Goal: Information Seeking & Learning: Learn about a topic

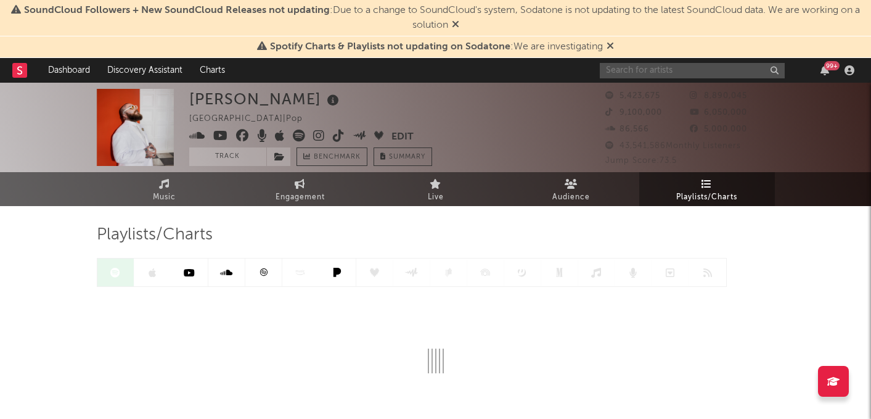
click at [651, 68] on input "text" at bounding box center [692, 70] width 185 height 15
type input "s"
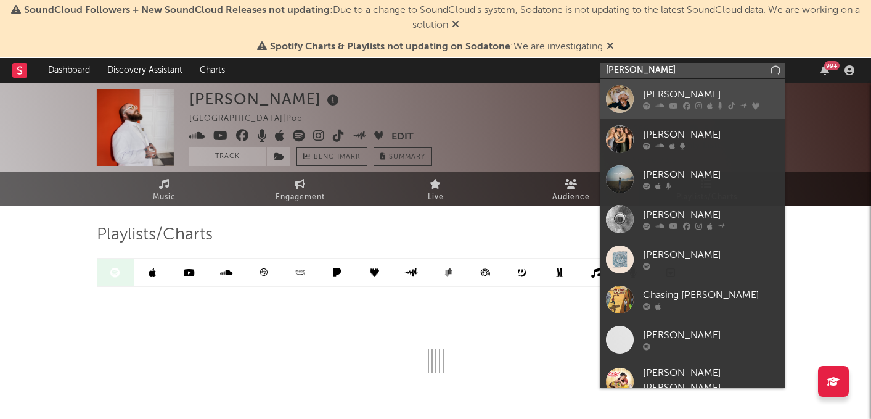
type input "rachel chin"
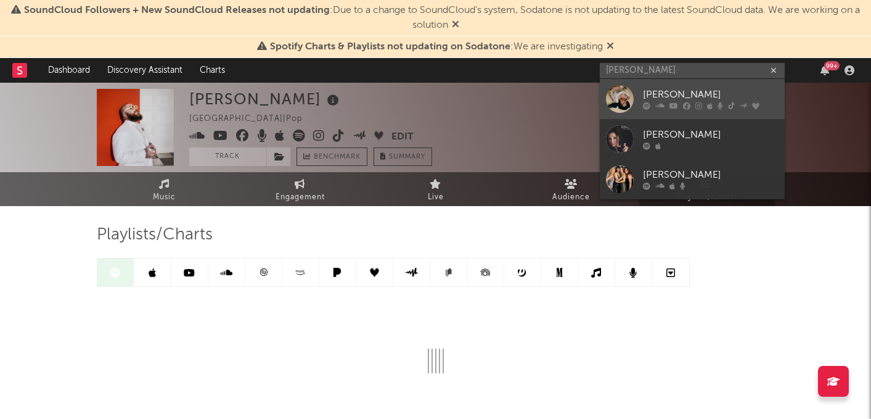
click at [651, 98] on div "[PERSON_NAME]" at bounding box center [711, 95] width 136 height 15
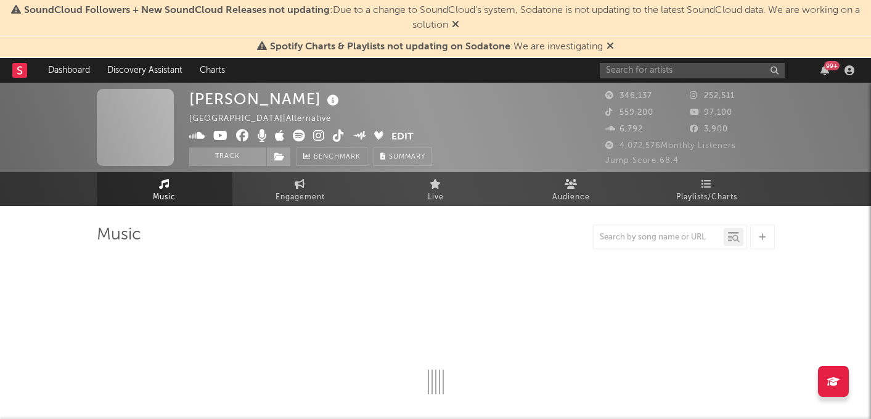
select select "6m"
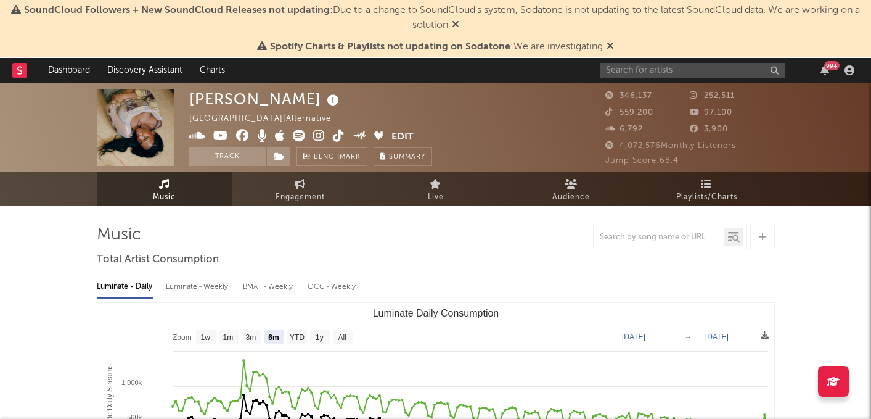
select select "6m"
click at [703, 192] on span "Playlists/Charts" at bounding box center [707, 197] width 61 height 15
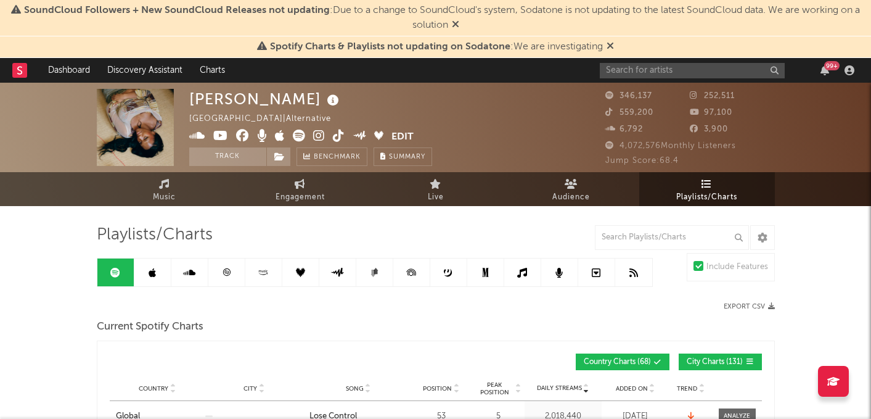
click at [111, 276] on icon at bounding box center [115, 273] width 10 height 10
click at [456, 27] on icon at bounding box center [455, 24] width 7 height 10
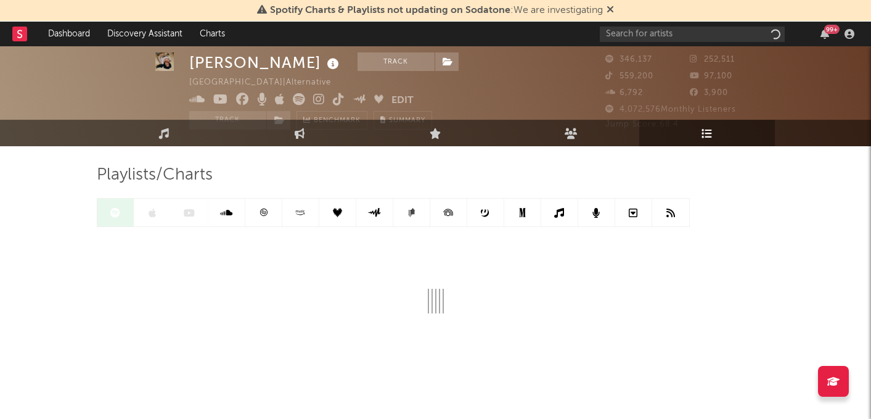
scroll to position [35, 0]
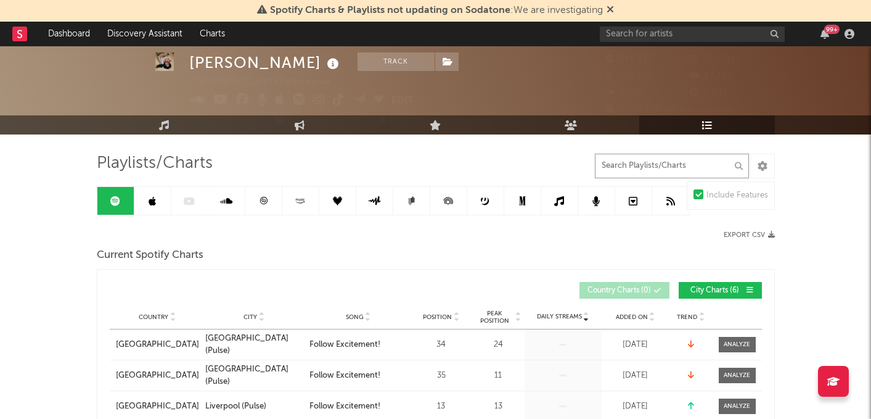
click at [617, 166] on input "text" at bounding box center [672, 166] width 154 height 25
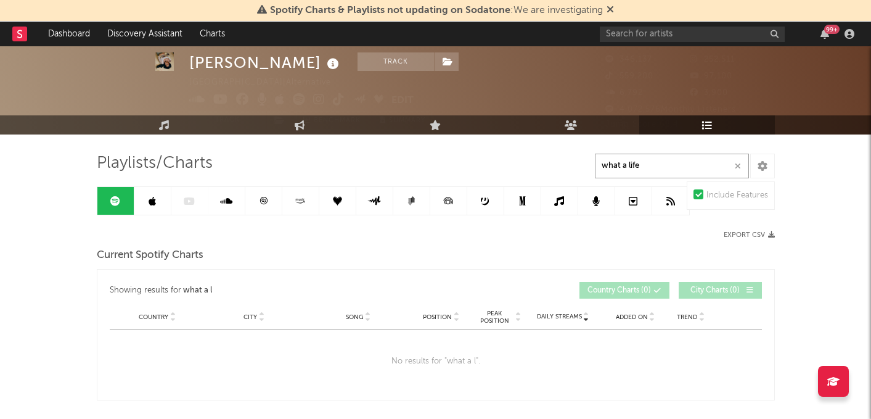
type input "what a life"
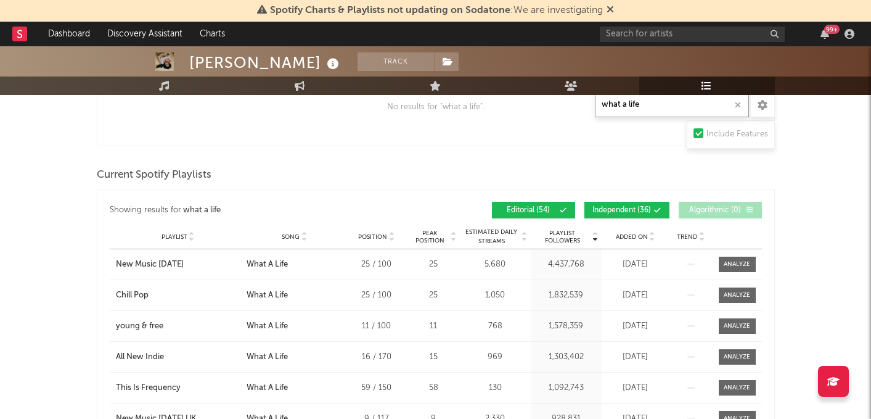
scroll to position [295, 0]
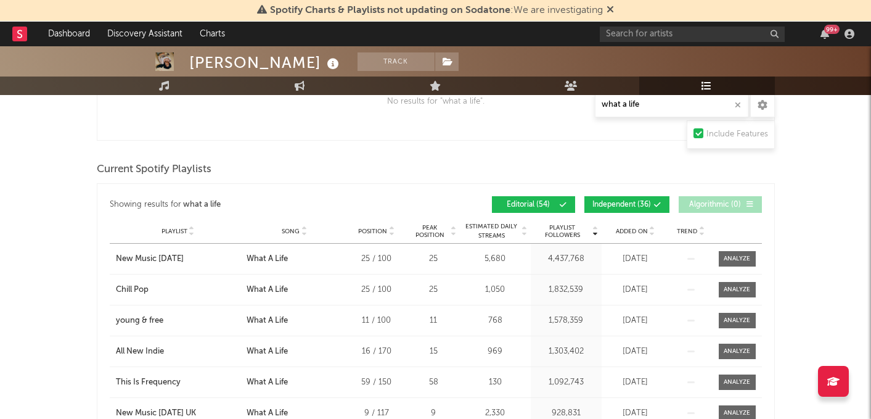
click at [652, 228] on icon at bounding box center [652, 228] width 6 height 5
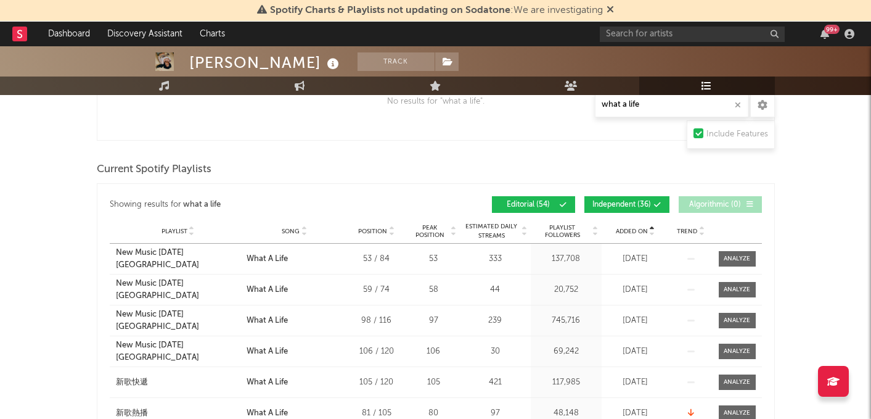
click at [652, 228] on icon at bounding box center [652, 228] width 6 height 5
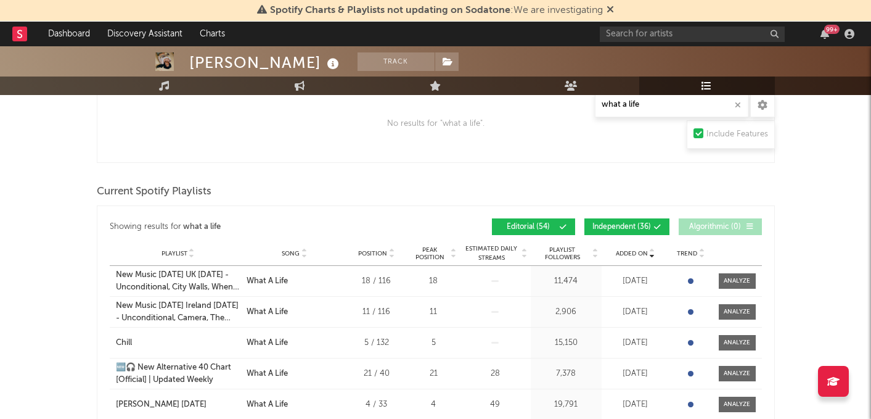
scroll to position [272, 0]
click at [621, 226] on span "Independent ( 36 )" at bounding box center [622, 227] width 59 height 7
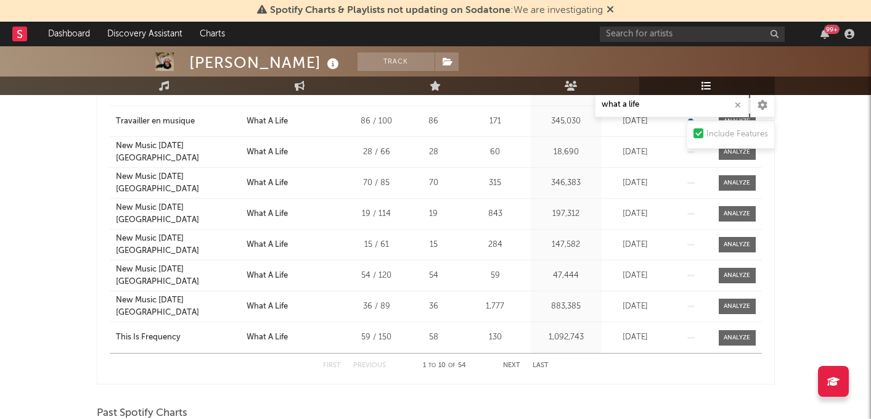
scroll to position [494, 0]
click at [512, 366] on button "Next" at bounding box center [511, 365] width 17 height 7
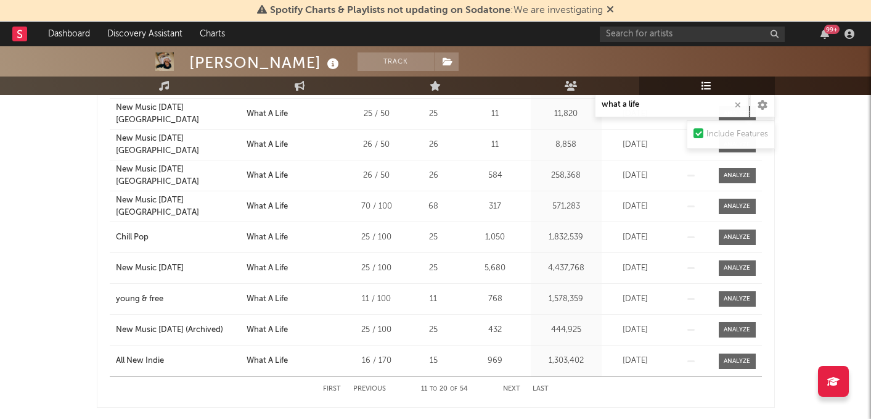
scroll to position [471, 0]
click at [337, 388] on button "First" at bounding box center [332, 388] width 18 height 7
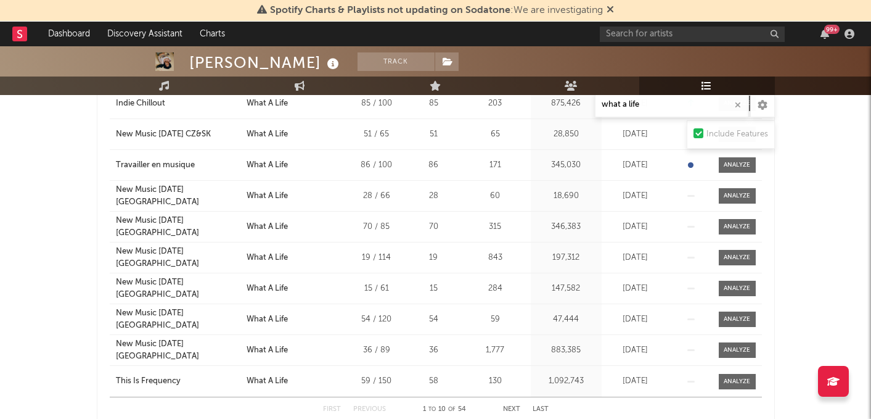
scroll to position [450, 0]
click at [508, 405] on div "First Previous 1 to 10 of 54 Next Last" at bounding box center [436, 410] width 226 height 24
click at [512, 409] on button "Next" at bounding box center [511, 409] width 17 height 7
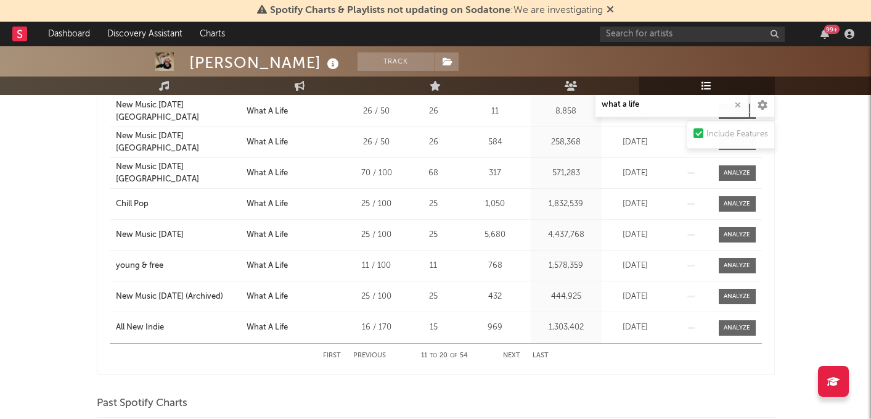
scroll to position [532, 0]
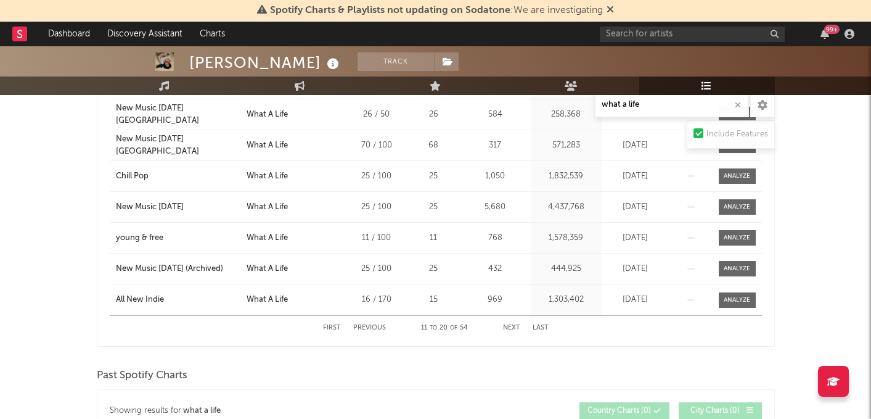
click at [514, 332] on div "First Previous 11 to 20 of 54 Next Last" at bounding box center [436, 328] width 226 height 24
click at [513, 327] on button "Next" at bounding box center [511, 327] width 17 height 7
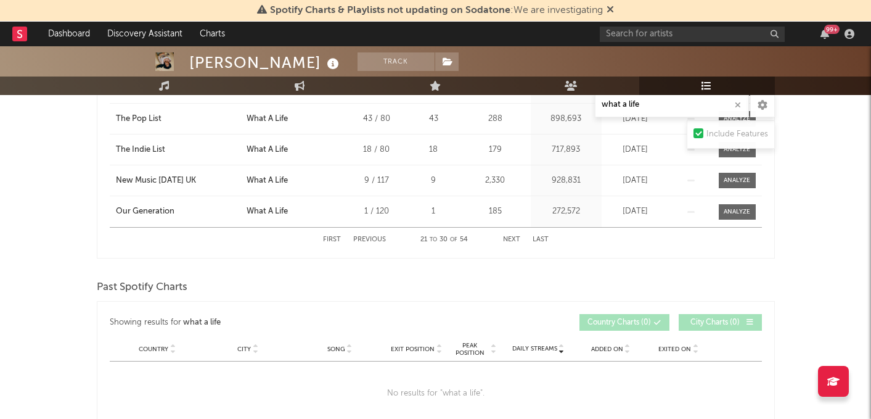
scroll to position [0, 0]
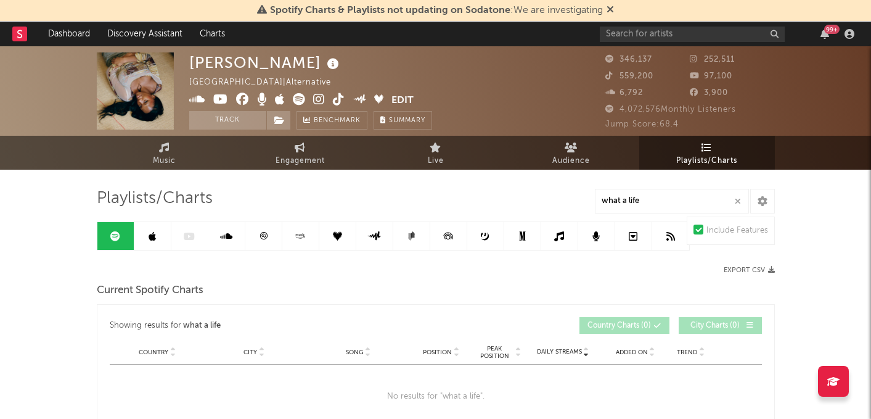
click at [120, 234] on link at bounding box center [115, 236] width 37 height 28
click at [168, 156] on span "Music" at bounding box center [164, 161] width 23 height 15
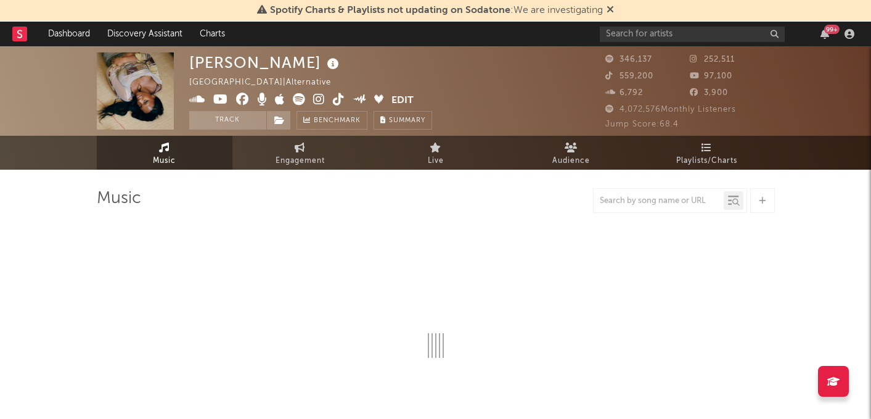
click at [173, 158] on span "Music" at bounding box center [164, 161] width 23 height 15
select select "6m"
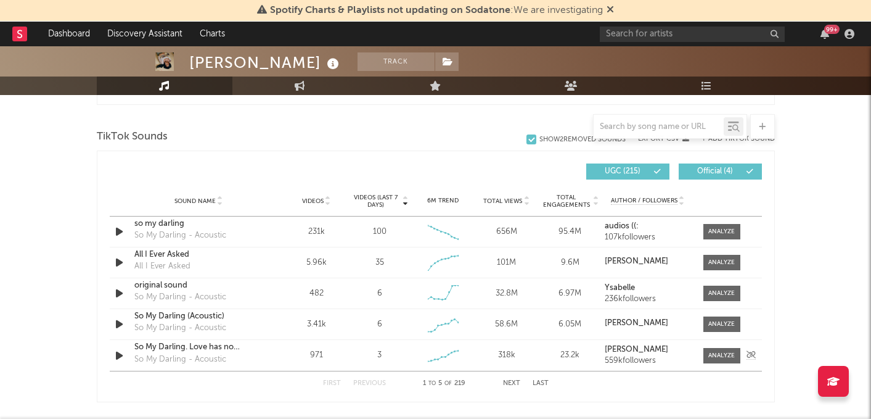
scroll to position [809, 0]
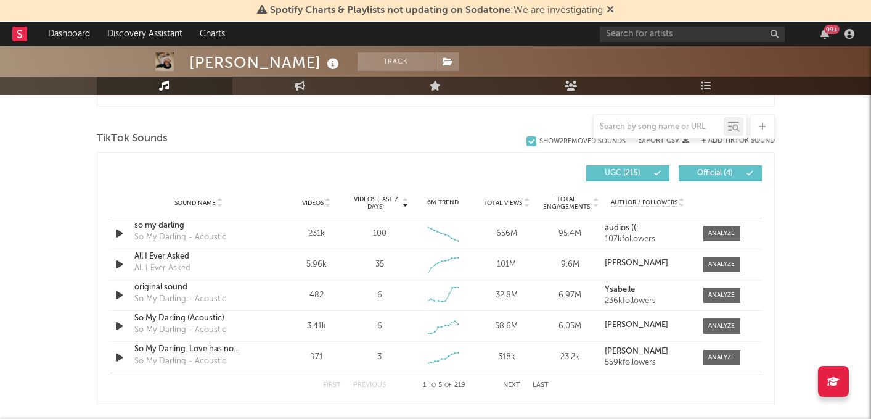
click at [406, 199] on icon at bounding box center [405, 200] width 6 height 5
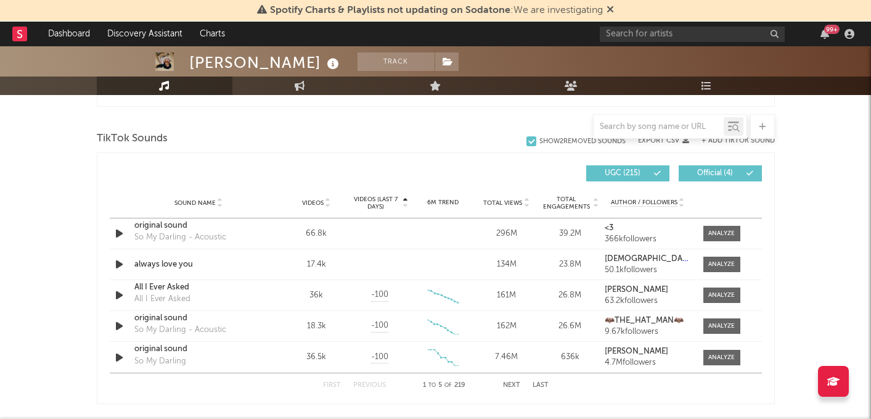
click at [406, 199] on icon at bounding box center [405, 200] width 6 height 5
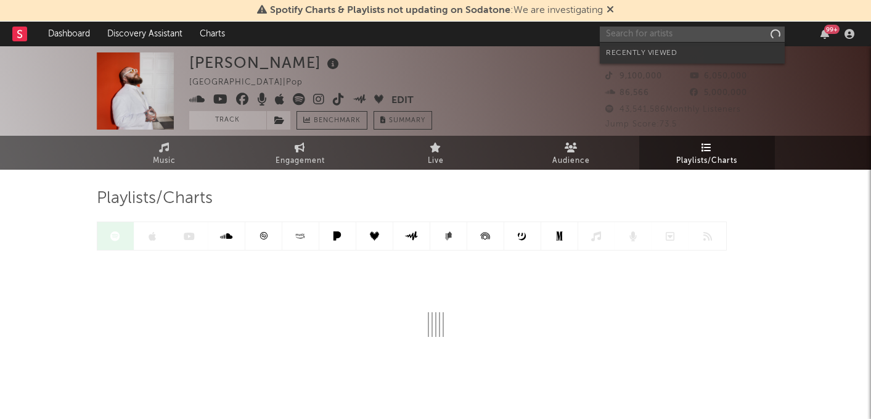
click at [664, 33] on input "text" at bounding box center [692, 34] width 185 height 15
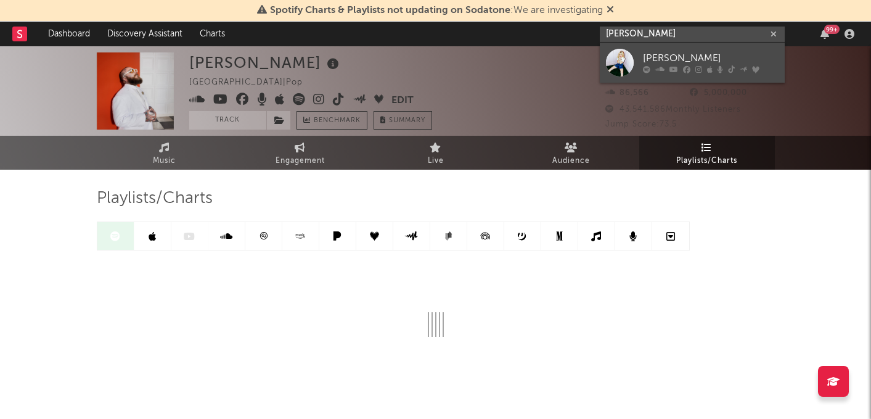
type input "maisie peters"
click at [672, 59] on div "Maisie Peters" at bounding box center [711, 58] width 136 height 15
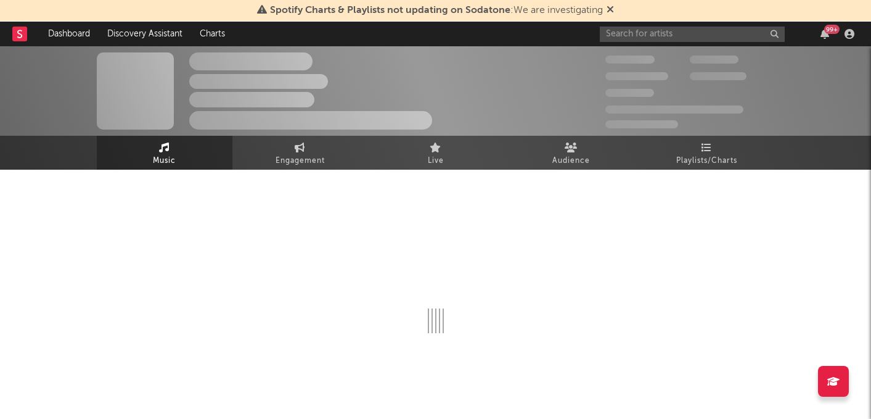
select select "6m"
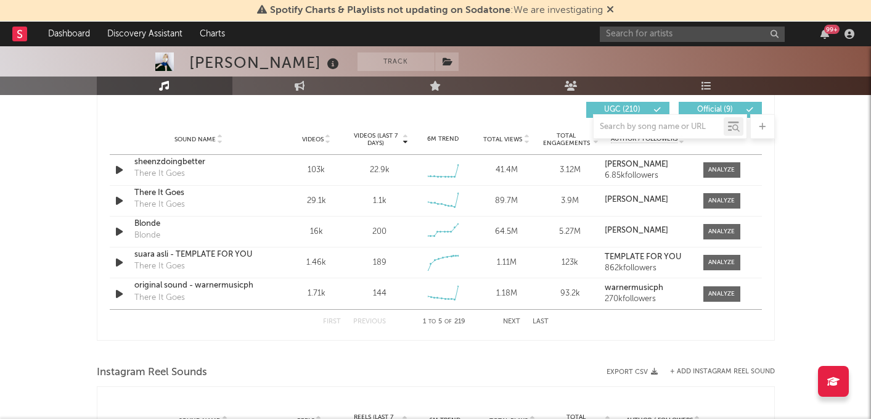
scroll to position [850, 0]
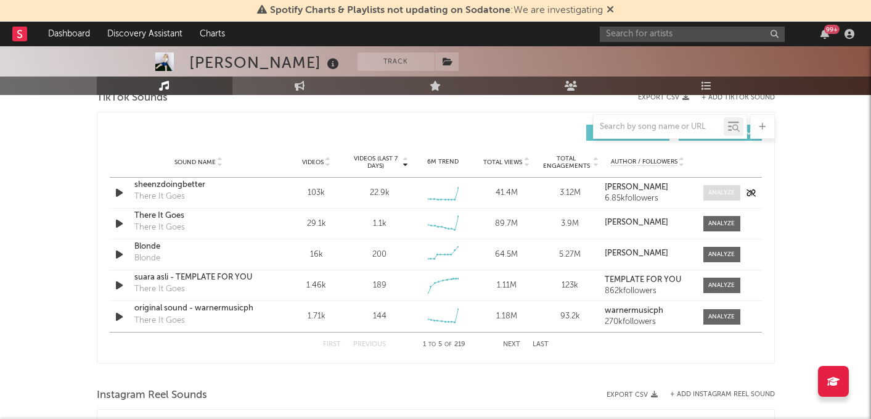
click at [722, 191] on div at bounding box center [722, 192] width 27 height 9
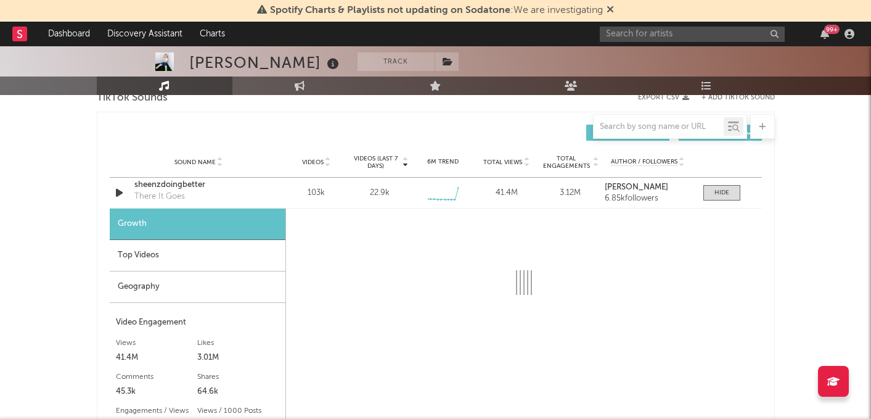
select select "6m"
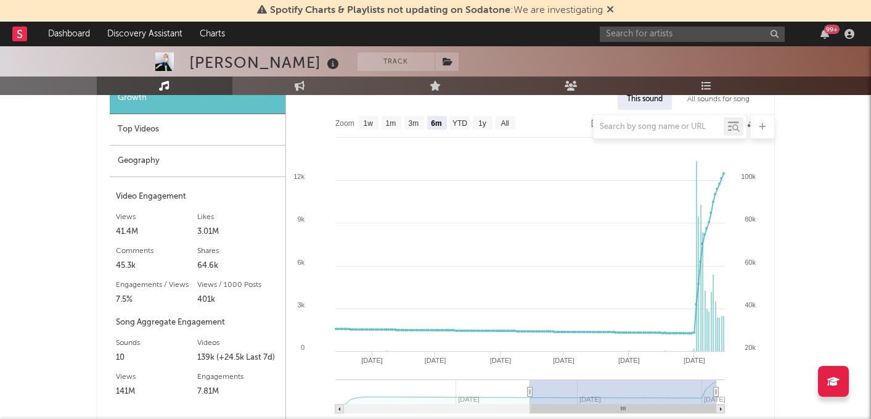
scroll to position [972, 0]
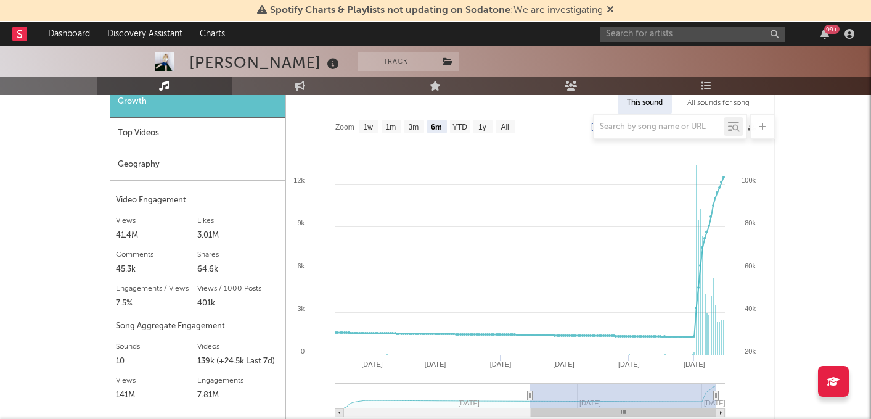
click at [197, 137] on div at bounding box center [436, 126] width 678 height 25
click at [207, 133] on div at bounding box center [436, 126] width 678 height 25
click at [144, 142] on div "Top Videos" at bounding box center [198, 133] width 176 height 31
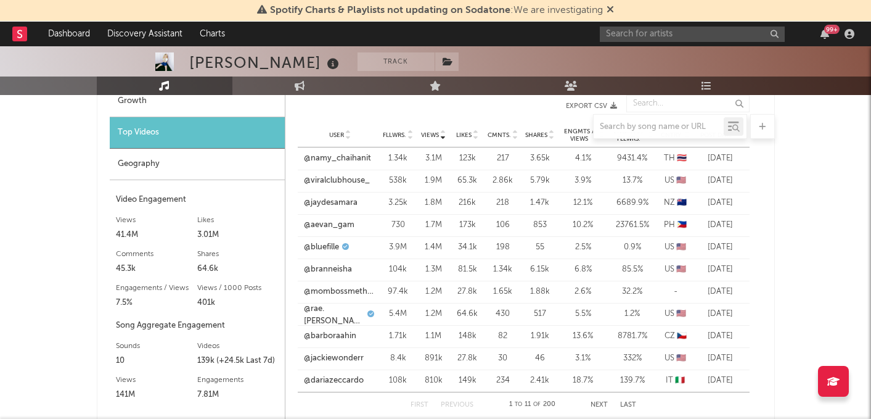
scroll to position [973, 0]
click at [351, 380] on link "@dariazeccardo" at bounding box center [334, 380] width 60 height 12
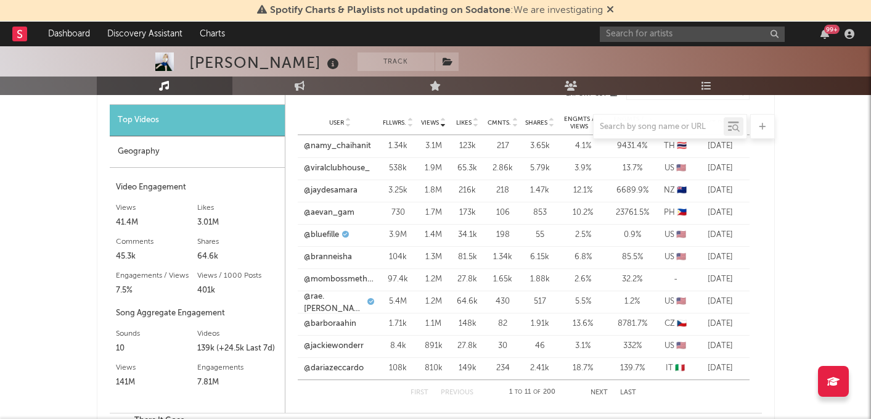
scroll to position [986, 0]
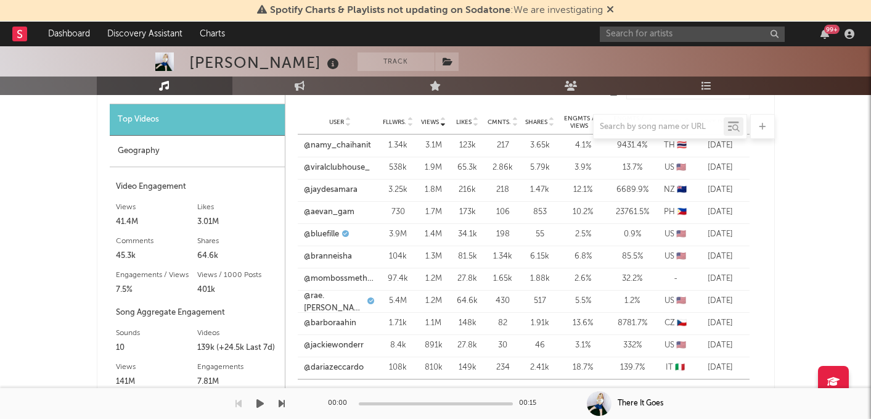
click at [599, 389] on button "Next" at bounding box center [599, 392] width 17 height 7
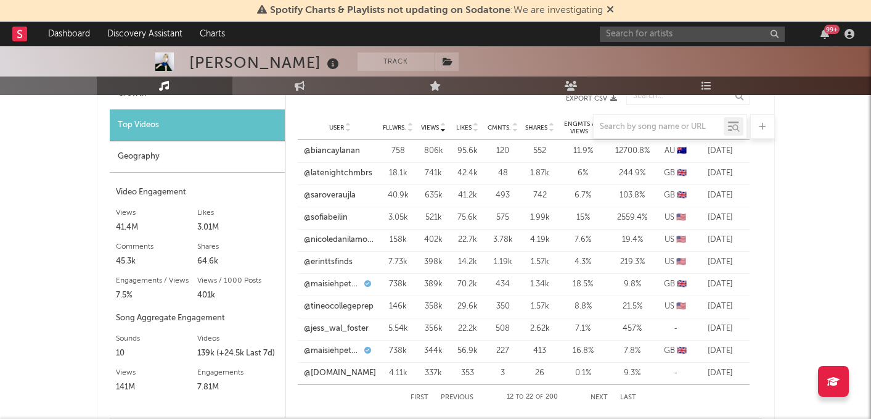
scroll to position [984, 0]
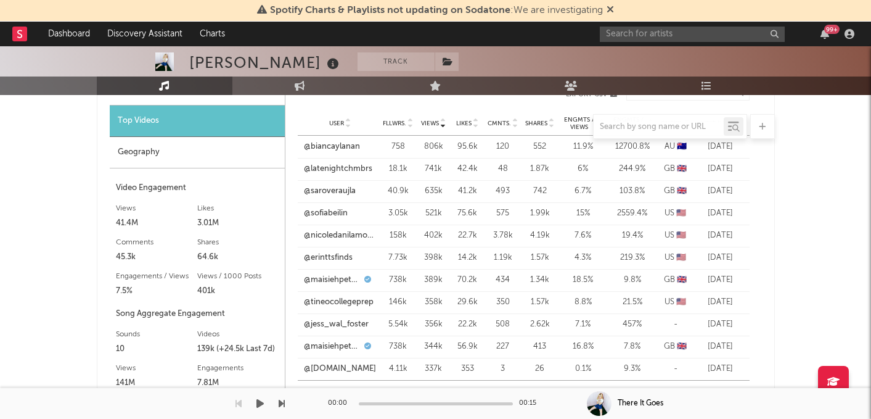
click at [604, 393] on div at bounding box center [599, 403] width 25 height 25
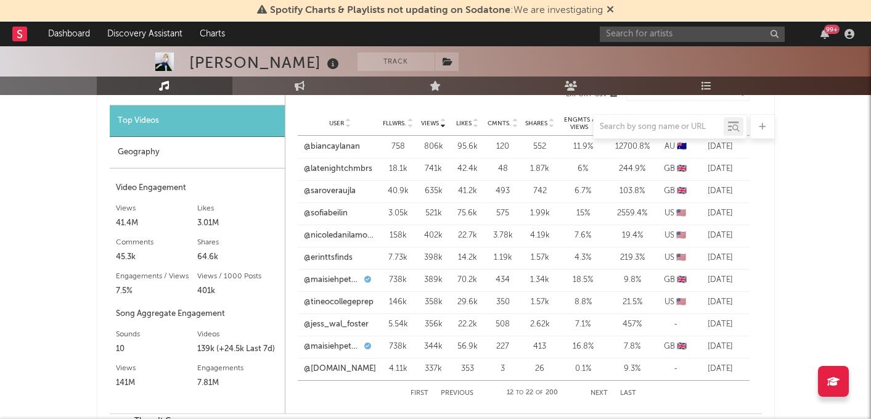
scroll to position [997, 0]
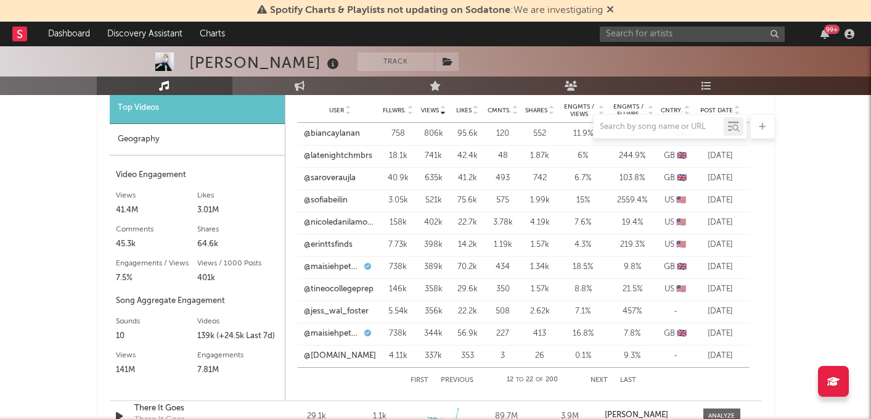
click at [601, 377] on button "Next" at bounding box center [599, 380] width 17 height 7
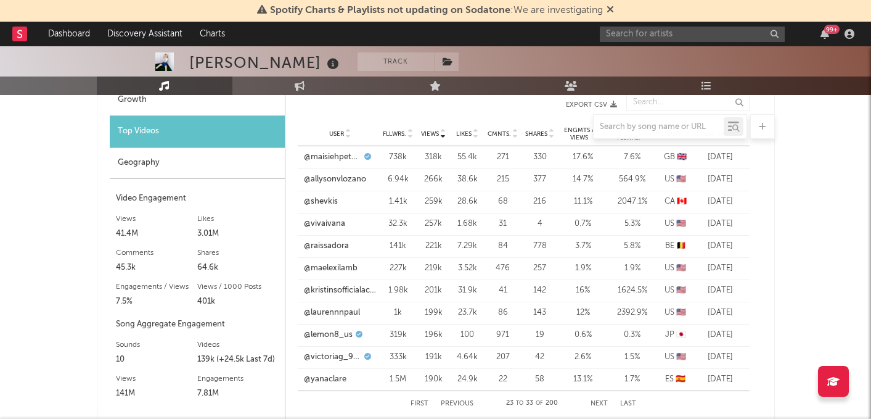
scroll to position [976, 0]
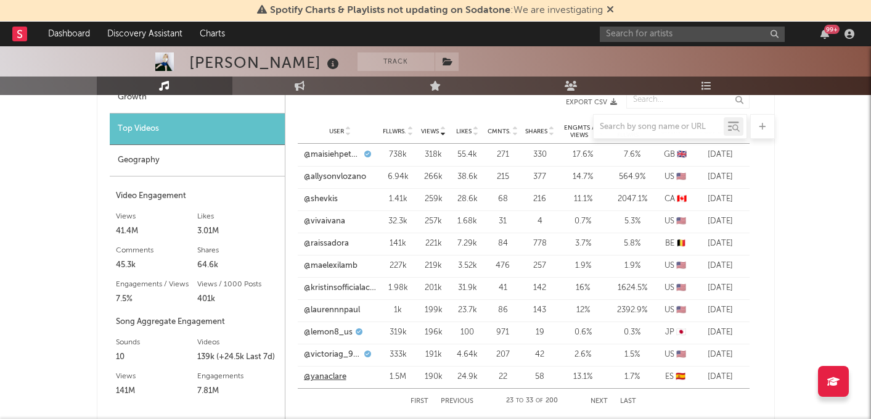
click at [326, 380] on link "@yanaclare" at bounding box center [325, 377] width 43 height 12
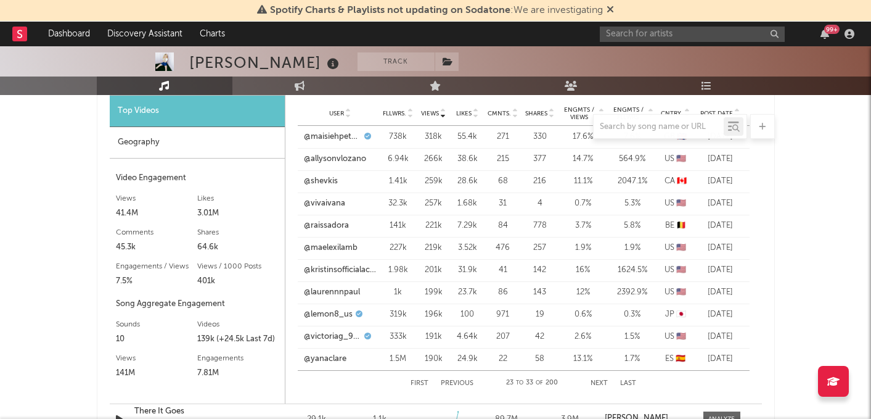
scroll to position [997, 0]
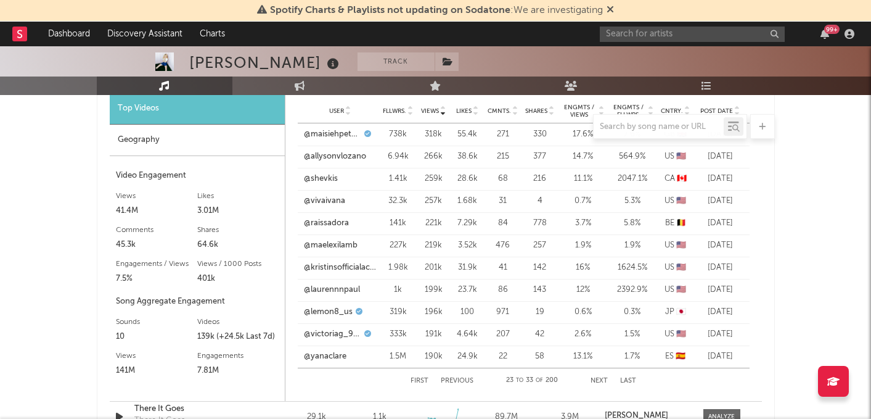
click at [601, 379] on button "Next" at bounding box center [599, 380] width 17 height 7
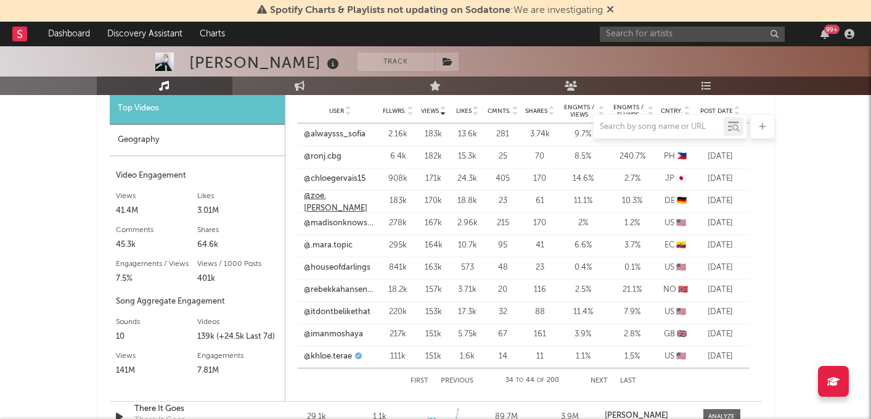
click at [319, 200] on link "@zoe.boehm" at bounding box center [340, 202] width 73 height 24
click at [599, 381] on button "Next" at bounding box center [599, 380] width 17 height 7
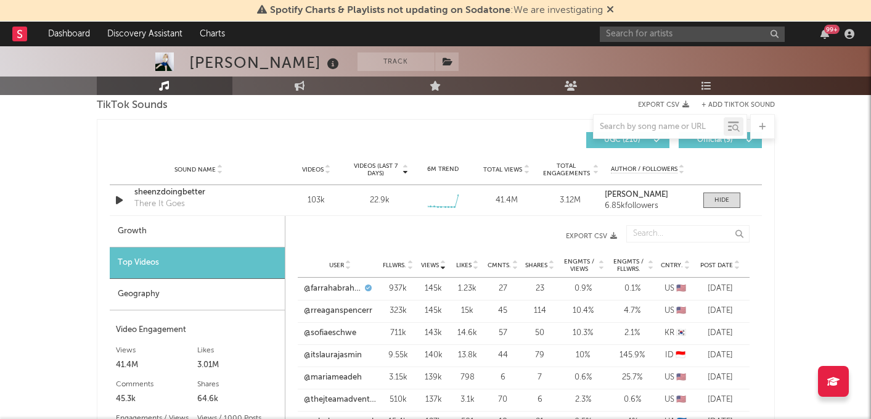
scroll to position [842, 0]
click at [194, 234] on div "Growth" at bounding box center [197, 231] width 175 height 31
select select "6m"
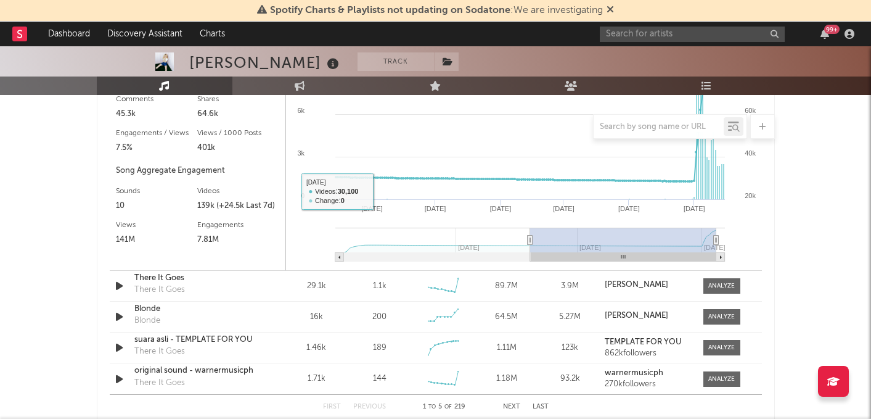
scroll to position [1131, 0]
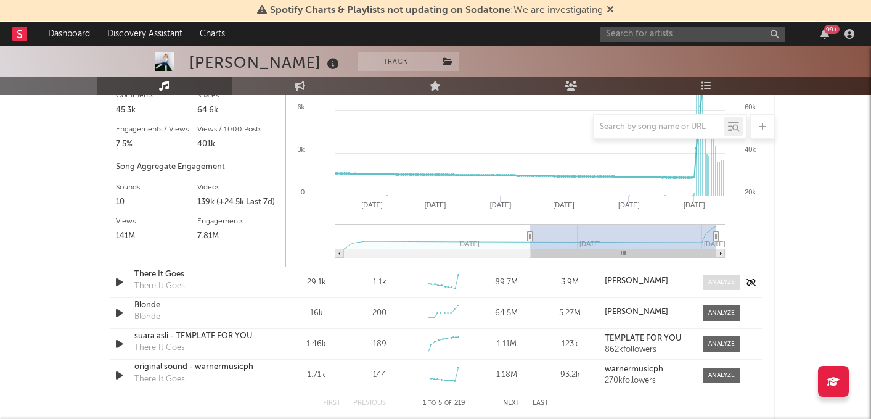
click at [707, 281] on span at bounding box center [722, 281] width 37 height 15
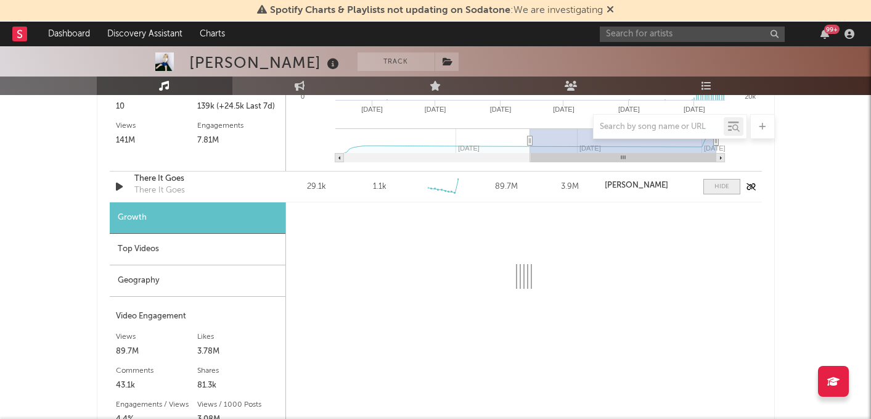
scroll to position [1262, 0]
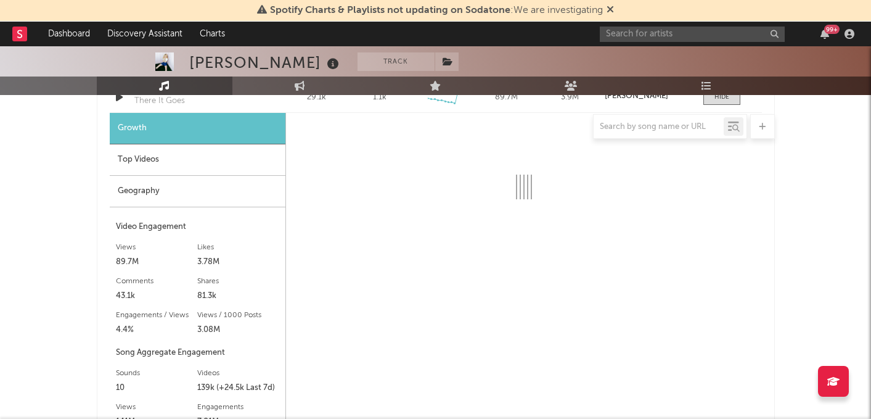
select select "6m"
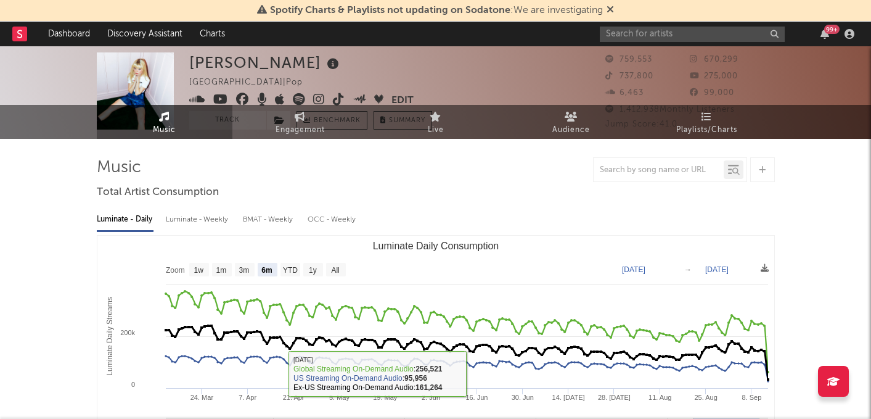
scroll to position [0, 0]
